Goal: Information Seeking & Learning: Learn about a topic

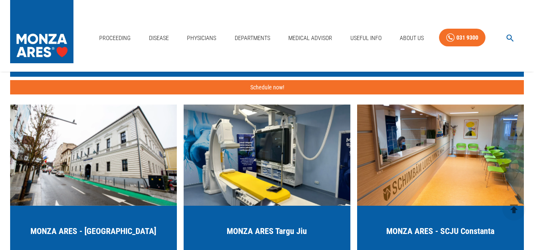
scroll to position [2054, 0]
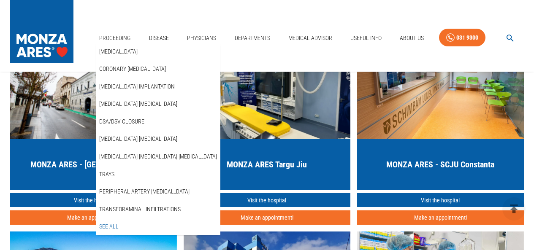
click at [112, 223] on font "See All" at bounding box center [108, 226] width 19 height 7
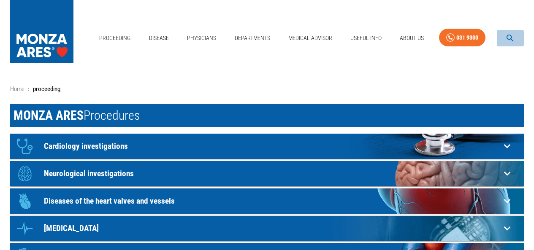
click at [511, 35] on icon "button" at bounding box center [510, 38] width 7 height 7
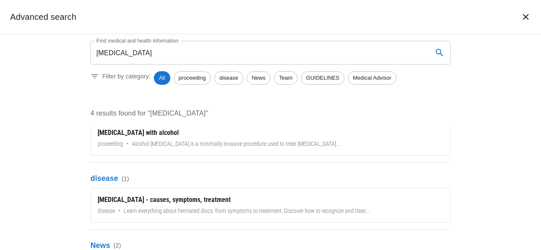
scroll to position [58, 0]
click at [95, 53] on input "[MEDICAL_DATA]" at bounding box center [257, 53] width 335 height 24
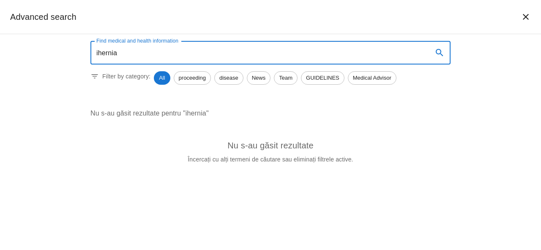
scroll to position [0, 0]
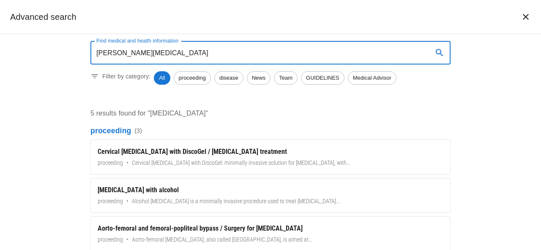
type input "[PERSON_NAME][MEDICAL_DATA]"
click at [440, 51] on icon "search" at bounding box center [439, 53] width 10 height 10
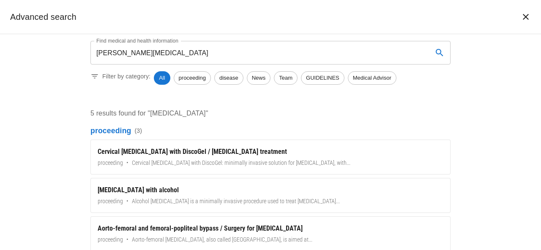
click at [439, 50] on icon "search" at bounding box center [438, 52] width 7 height 7
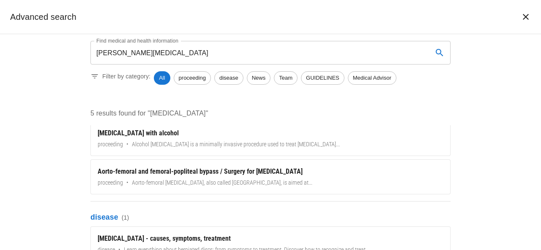
scroll to position [69, 0]
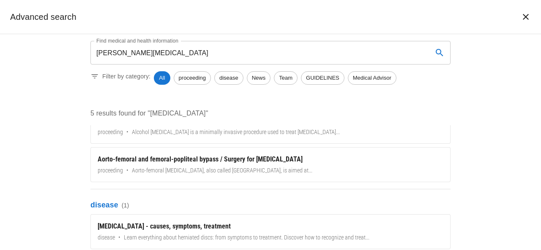
click at [442, 198] on div "proceeding ( 3 ) Cervical [MEDICAL_DATA] with DiscoGel / [MEDICAL_DATA] treatme…" at bounding box center [270, 200] width 360 height 150
click at [442, 206] on p "disease ( 1 )" at bounding box center [270, 205] width 360 height 11
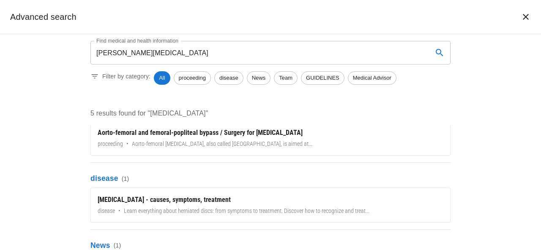
scroll to position [108, 0]
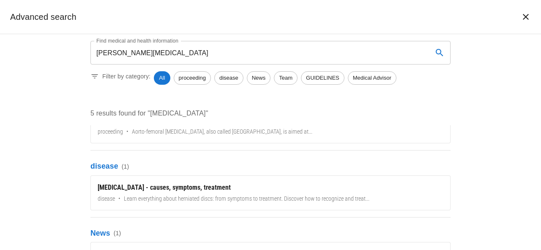
click at [443, 237] on p "News ( 1 )" at bounding box center [270, 233] width 360 height 11
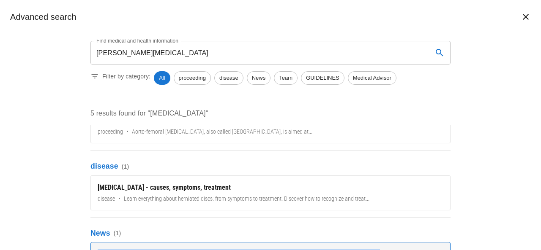
drag, startPoint x: 443, startPoint y: 237, endPoint x: 441, endPoint y: 250, distance: 12.7
